Goal: Information Seeking & Learning: Learn about a topic

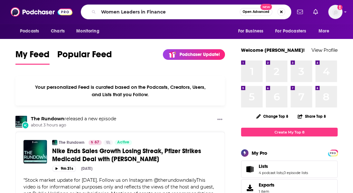
type input "Women Leaders in Finance"
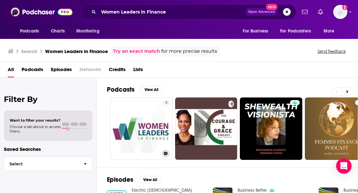
click at [154, 124] on link "6 Women Leaders in Finance" at bounding box center [141, 128] width 62 height 62
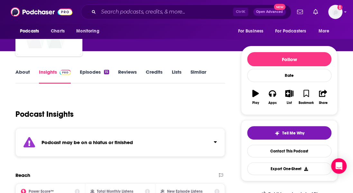
scroll to position [32, 0]
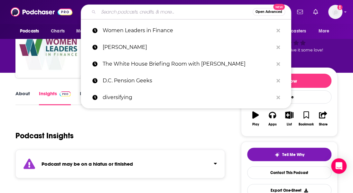
click at [189, 13] on input "Search podcasts, credits, & more..." at bounding box center [175, 12] width 154 height 10
paste input "[DEMOGRAPHIC_DATA] Leadership - Careers and Business For Women"
type input "[DEMOGRAPHIC_DATA] Leadership - Careers and Business For Women"
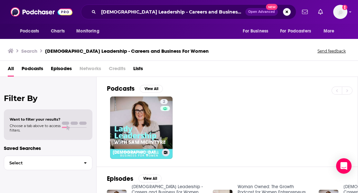
click at [153, 123] on link "2 [DEMOGRAPHIC_DATA] Leadership - Careers and Business For Women" at bounding box center [141, 128] width 62 height 62
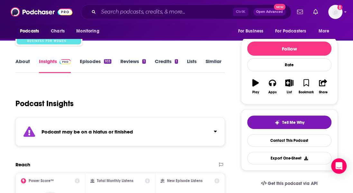
scroll to position [129, 0]
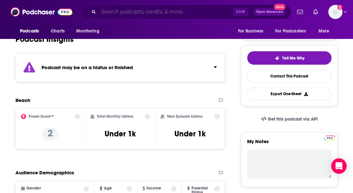
click at [183, 15] on input "Search podcasts, credits, & more..." at bounding box center [165, 12] width 134 height 10
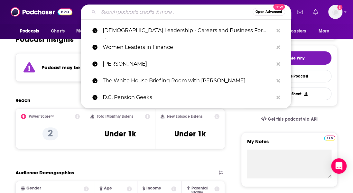
paste input "Banking Transformed"
type input "Banking Transformed"
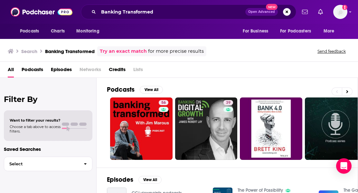
click at [159, 120] on div "Has guests" at bounding box center [162, 118] width 27 height 10
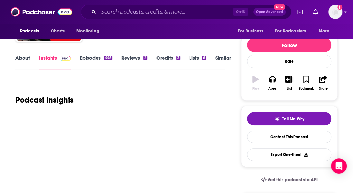
scroll to position [97, 0]
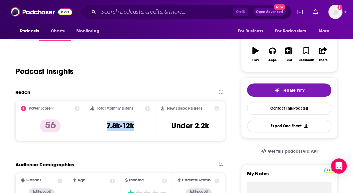
drag, startPoint x: 106, startPoint y: 126, endPoint x: 145, endPoint y: 127, distance: 39.0
click at [145, 128] on div "Total Monthly Listens 7.8k-12k" at bounding box center [120, 121] width 60 height 30
copy h3 "7.8k-12k"
click at [147, 9] on input "Search podcasts, credits, & more..." at bounding box center [165, 12] width 134 height 10
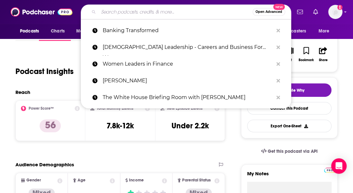
paste input "Women in Finance"
type input "Women in Finance"
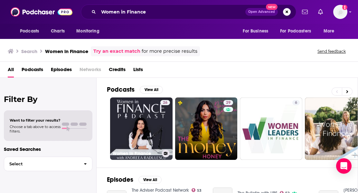
click at [147, 125] on link "26 Women in Finance" at bounding box center [141, 128] width 62 height 62
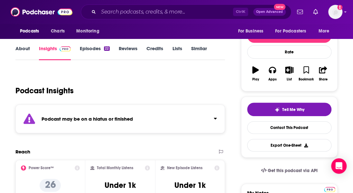
scroll to position [64, 0]
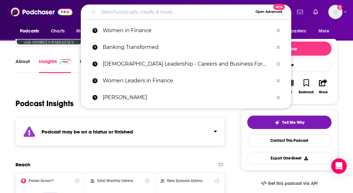
click at [138, 10] on input "Search podcasts, credits, & more..." at bounding box center [175, 12] width 154 height 10
paste input "The Long Way Around"
type input "The Long Way Around"
